Goal: Information Seeking & Learning: Find specific fact

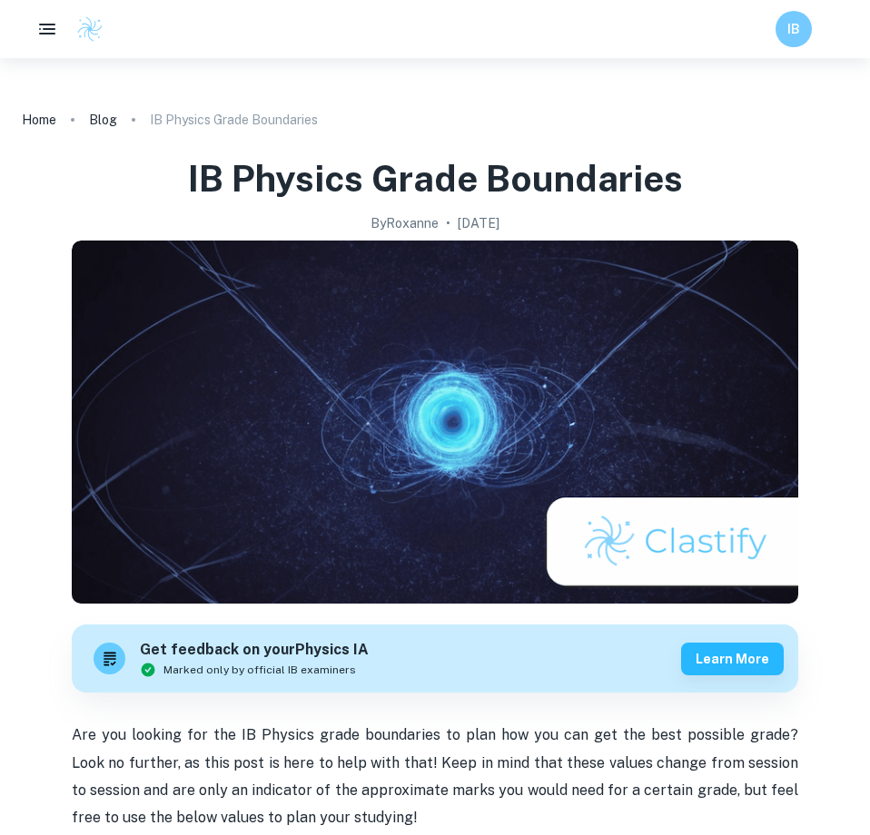
scroll to position [884, 0]
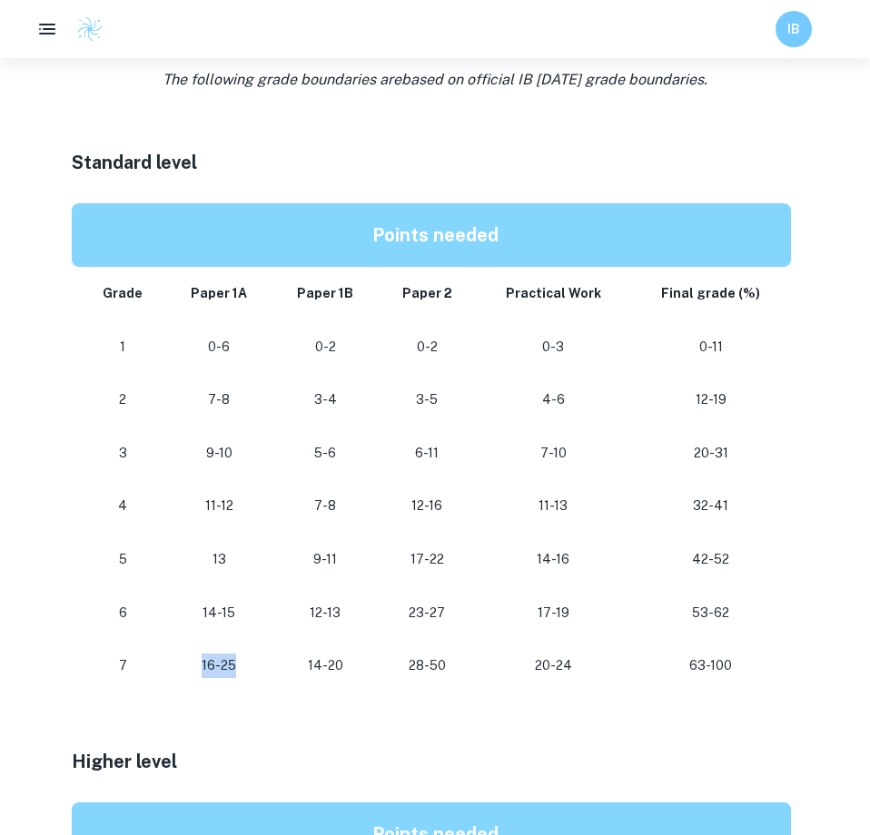
drag, startPoint x: 204, startPoint y: 666, endPoint x: 242, endPoint y: 667, distance: 38.1
click at [242, 667] on p "16-25" at bounding box center [219, 666] width 77 height 25
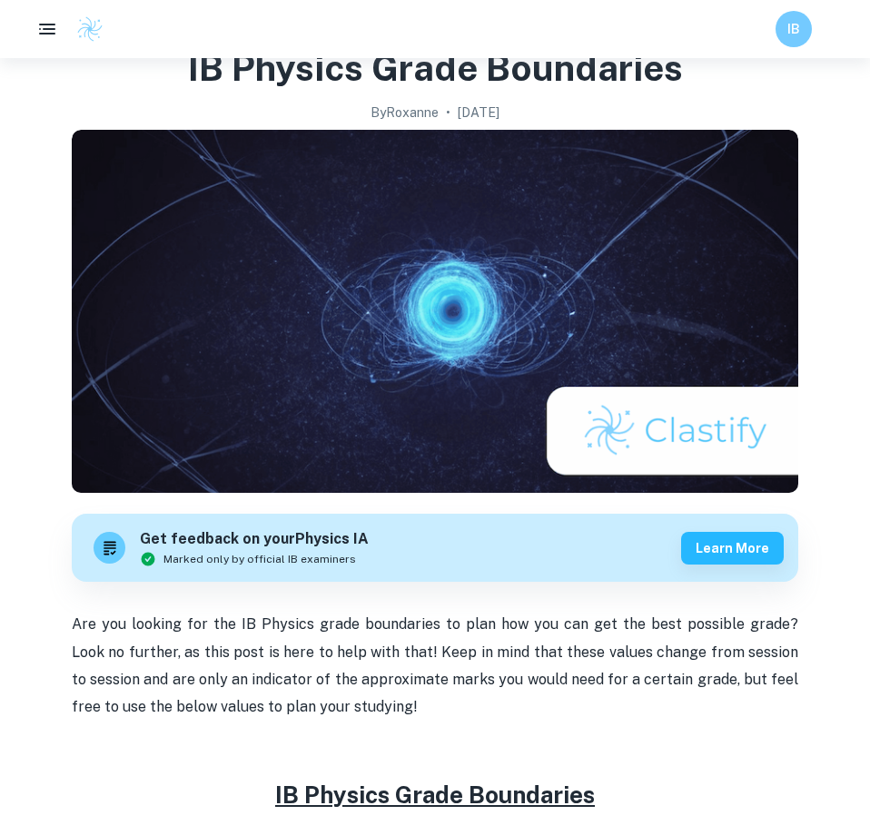
scroll to position [27, 0]
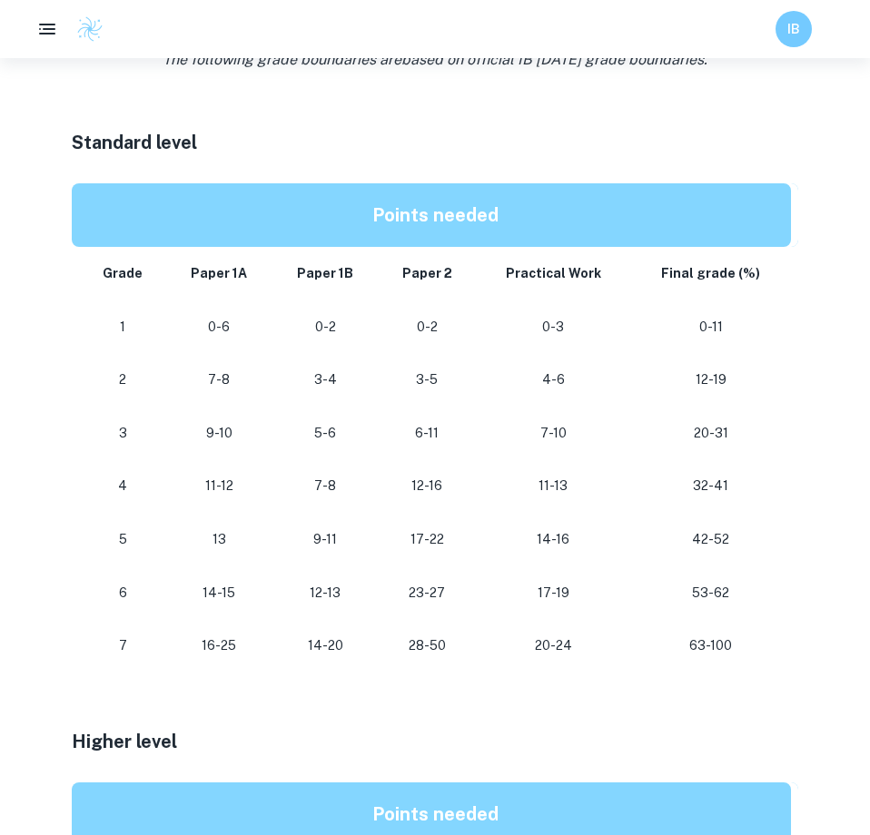
scroll to position [834, 0]
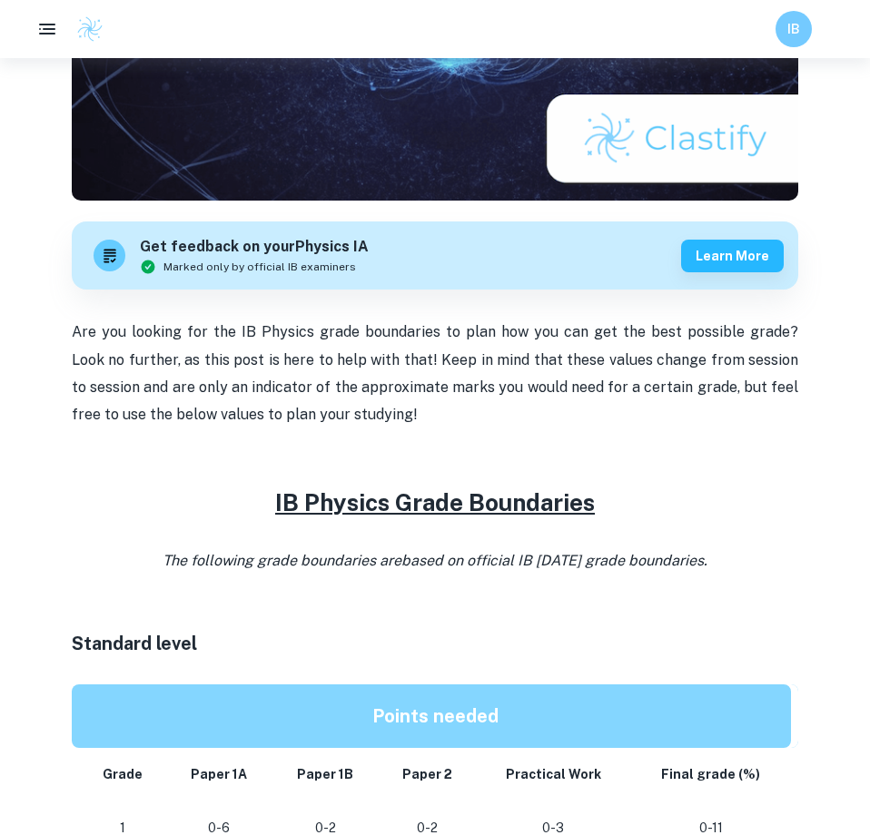
scroll to position [260, 0]
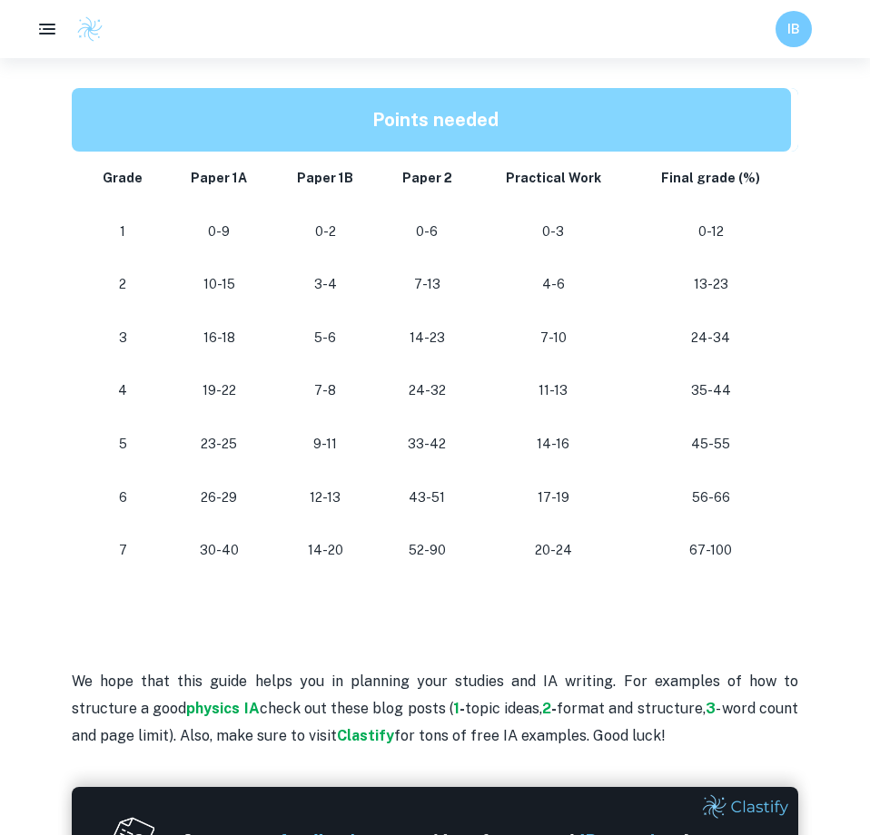
scroll to position [1604, 0]
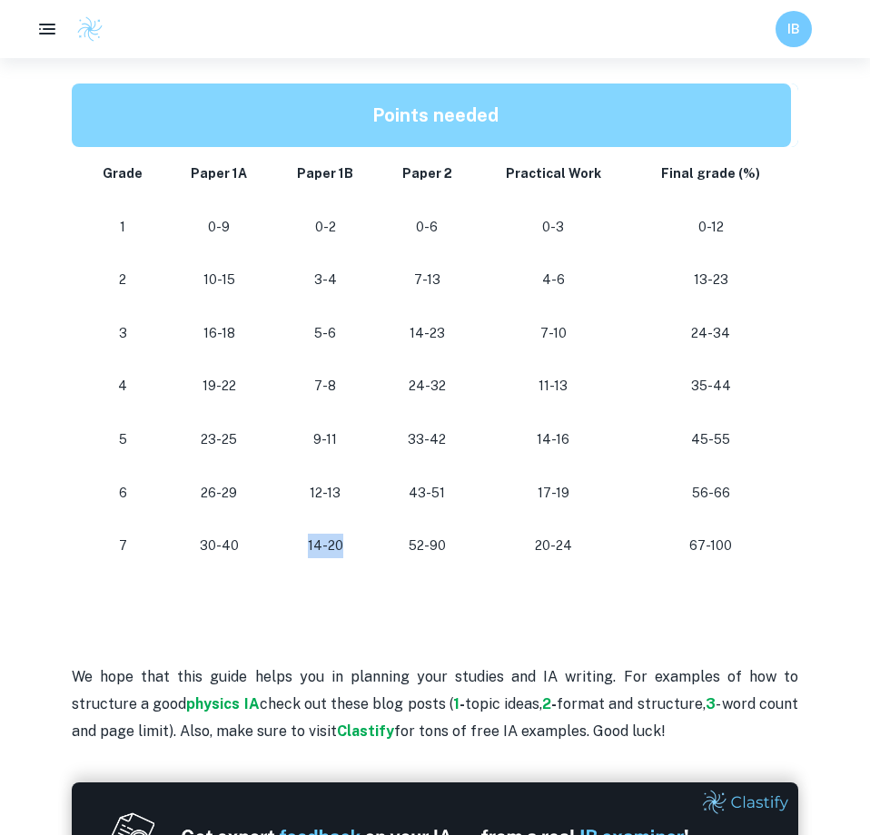
drag, startPoint x: 311, startPoint y: 541, endPoint x: 341, endPoint y: 541, distance: 30.0
click at [341, 541] on p "14-20" at bounding box center [325, 546] width 77 height 25
drag, startPoint x: 409, startPoint y: 549, endPoint x: 441, endPoint y: 549, distance: 32.7
click at [441, 549] on p "52-90" at bounding box center [426, 546] width 69 height 25
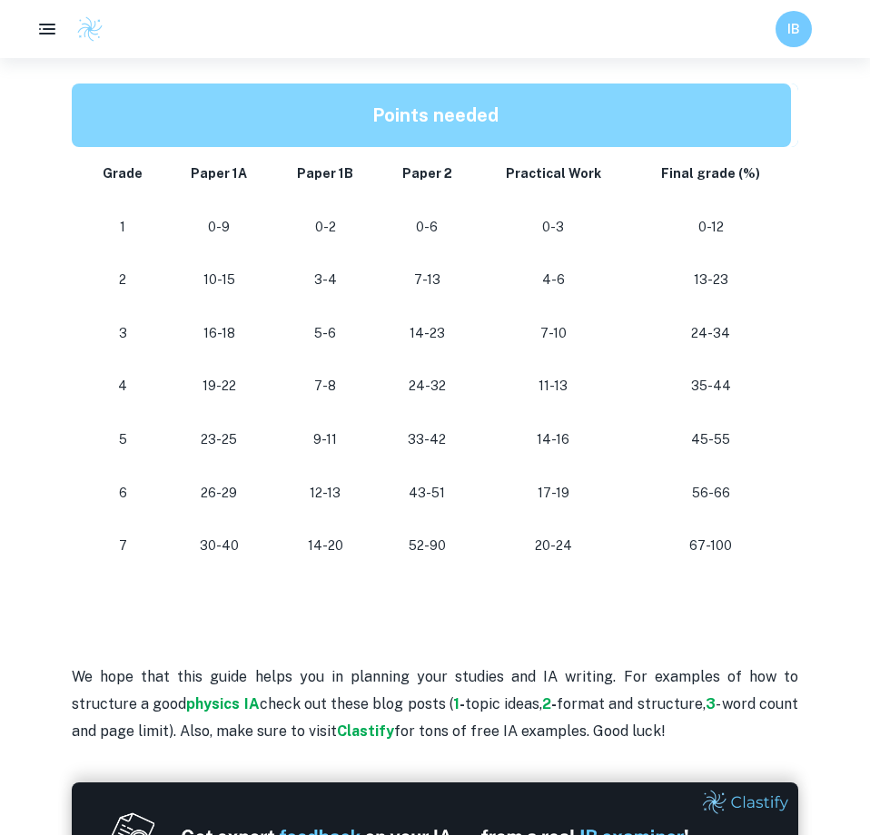
click at [469, 550] on td "52-90" at bounding box center [427, 546] width 98 height 54
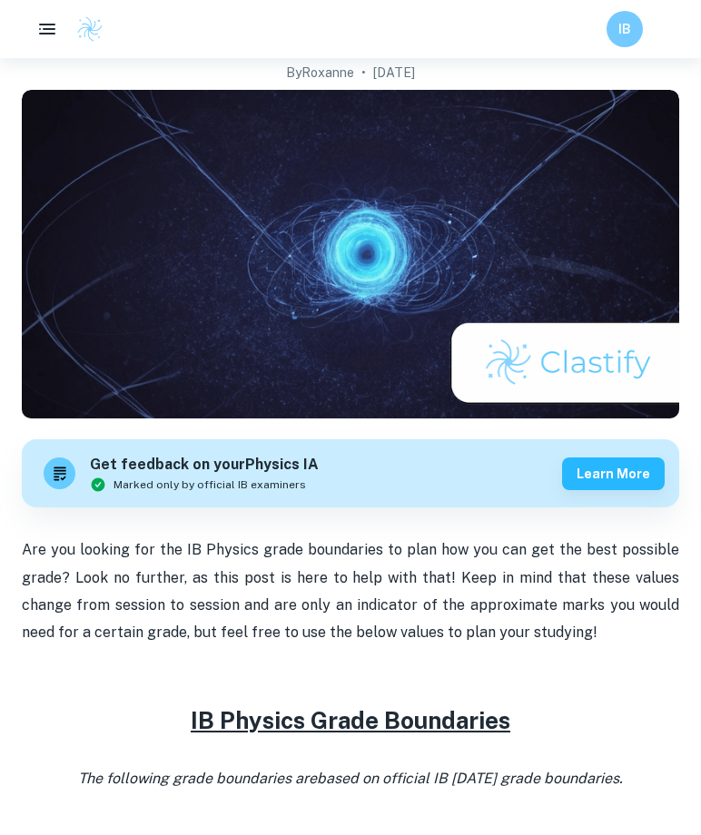
scroll to position [0, 0]
